Goal: Task Accomplishment & Management: Manage account settings

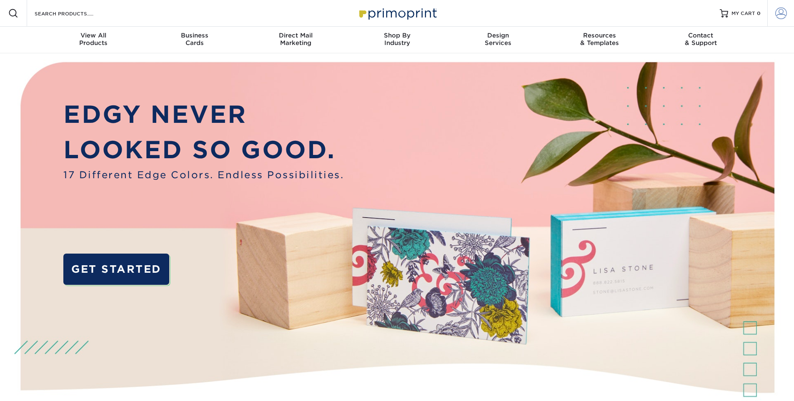
type input "[EMAIL_ADDRESS][DOMAIN_NAME]"
click at [778, 15] on span at bounding box center [781, 14] width 12 height 12
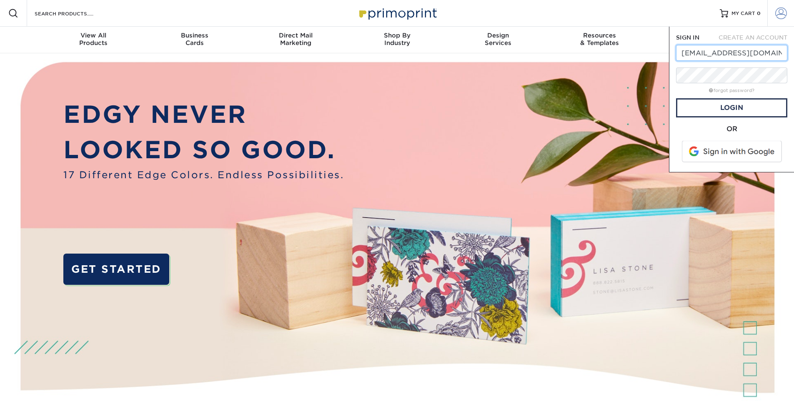
scroll to position [0, 25]
click at [744, 110] on link "Login" at bounding box center [731, 107] width 111 height 19
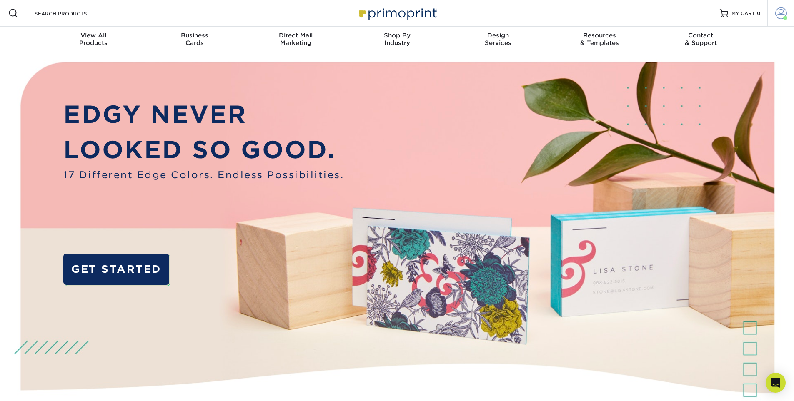
click at [781, 14] on span at bounding box center [781, 14] width 12 height 12
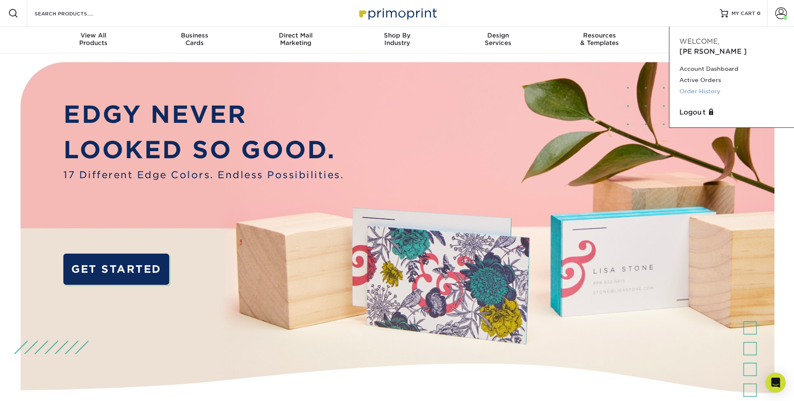
click at [702, 86] on link "Order History" at bounding box center [731, 91] width 105 height 11
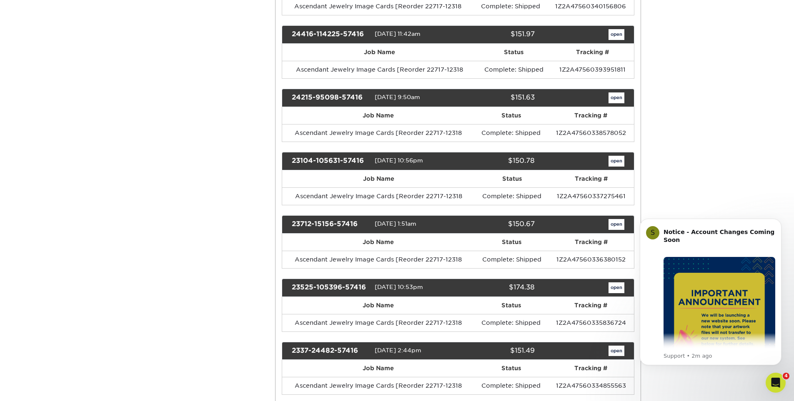
scroll to position [417, 0]
